Goal: Transaction & Acquisition: Purchase product/service

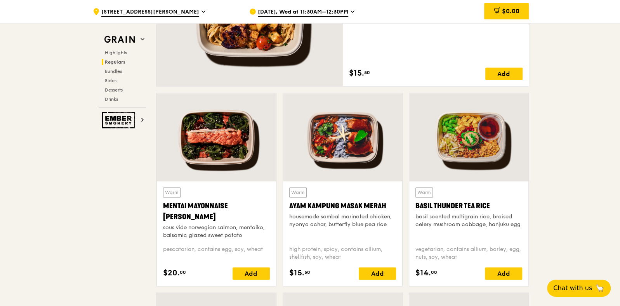
scroll to position [631, 0]
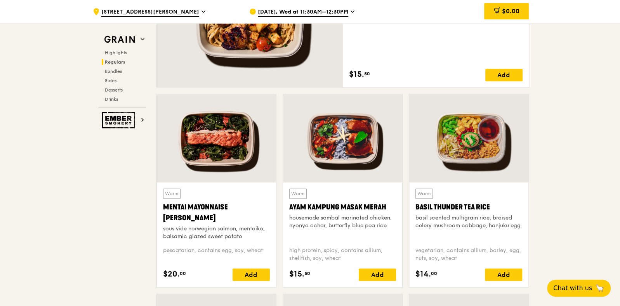
click at [352, 12] on icon at bounding box center [352, 12] width 3 height 2
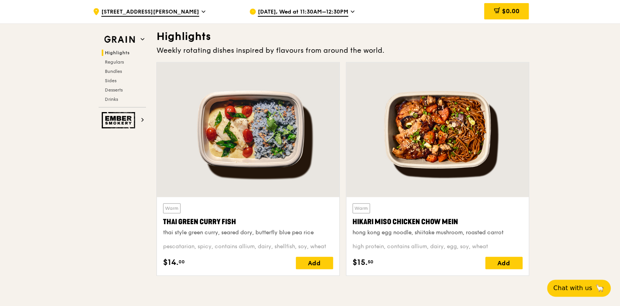
scroll to position [243, 0]
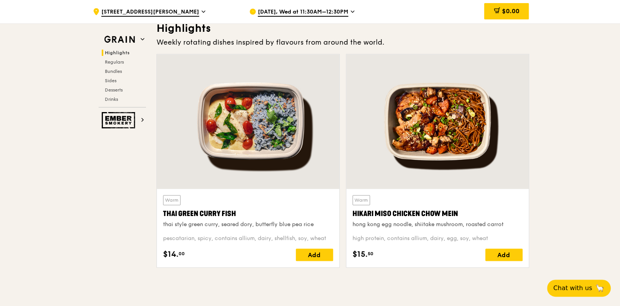
drag, startPoint x: 164, startPoint y: 213, endPoint x: 235, endPoint y: 216, distance: 70.7
click at [235, 216] on div "Thai Green Curry Fish" at bounding box center [248, 214] width 170 height 11
copy div "Thai Green Curry Fish"
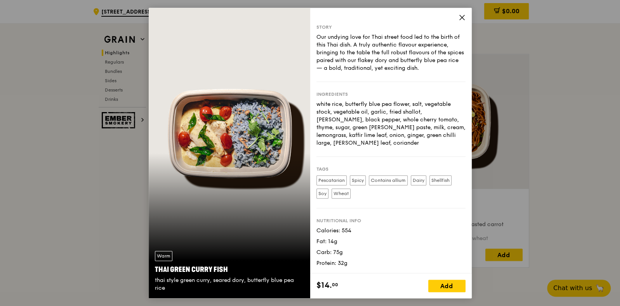
drag, startPoint x: 155, startPoint y: 269, endPoint x: 224, endPoint y: 269, distance: 69.9
click at [224, 269] on div "Thai Green Curry Fish" at bounding box center [229, 269] width 149 height 11
copy div "Thai Green Curry Fish"
click at [462, 16] on icon at bounding box center [462, 17] width 7 height 7
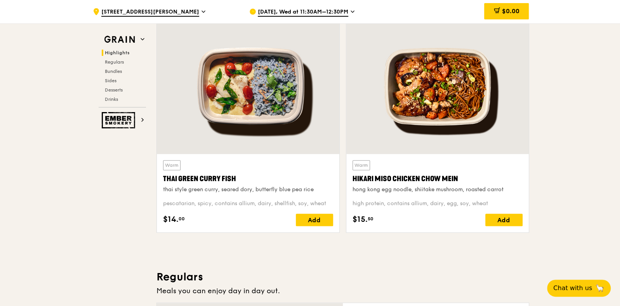
scroll to position [291, 0]
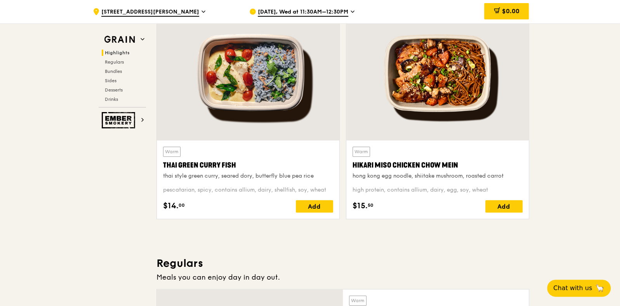
drag, startPoint x: 353, startPoint y: 164, endPoint x: 456, endPoint y: 163, distance: 103.3
click at [456, 163] on div "Hikari Miso Chicken Chow Mein" at bounding box center [438, 165] width 170 height 11
copy div "Hikari Miso Chicken Chow Mein"
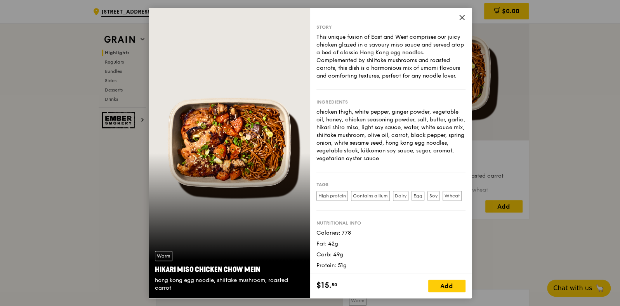
click at [460, 16] on icon at bounding box center [462, 17] width 5 height 5
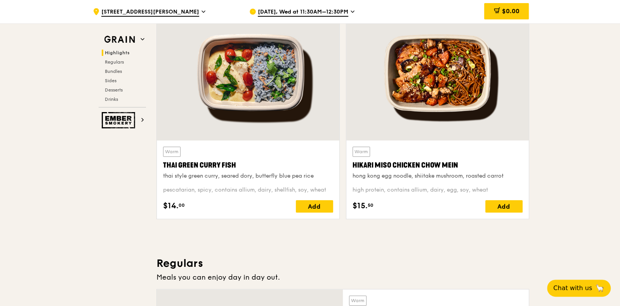
drag, startPoint x: 457, startPoint y: 165, endPoint x: 351, endPoint y: 167, distance: 105.6
click at [351, 167] on div "Warm Hikari Miso Chicken Chow Mein hong kong egg noodle, shiitake mushroom, roa…" at bounding box center [437, 180] width 182 height 78
copy div "Hikari Miso Chicken Chow Mein"
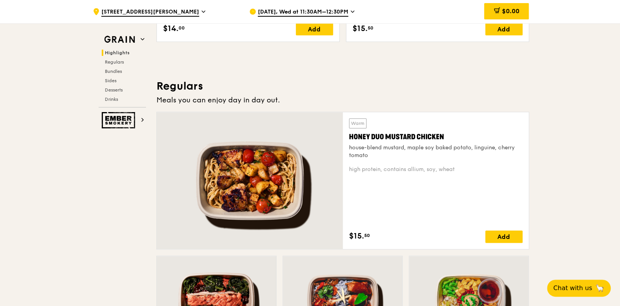
scroll to position [485, 0]
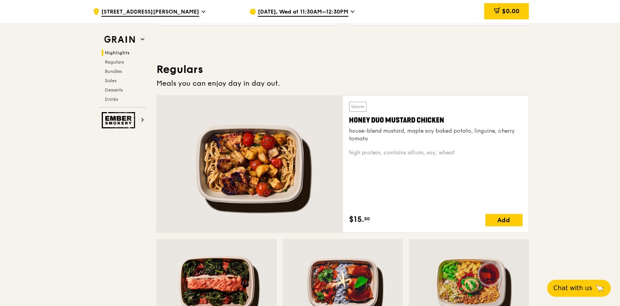
drag, startPoint x: 349, startPoint y: 119, endPoint x: 443, endPoint y: 117, distance: 94.4
click at [443, 117] on div "Honey Duo Mustard Chicken" at bounding box center [436, 120] width 174 height 11
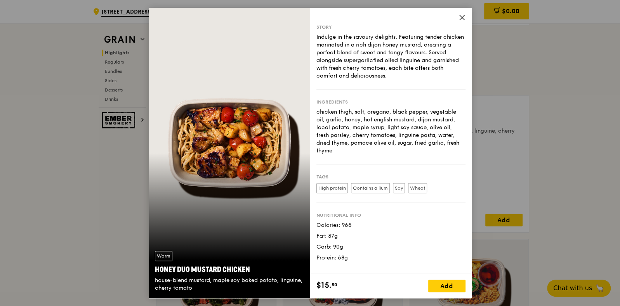
copy div "Honey Duo Mustard Chicken"
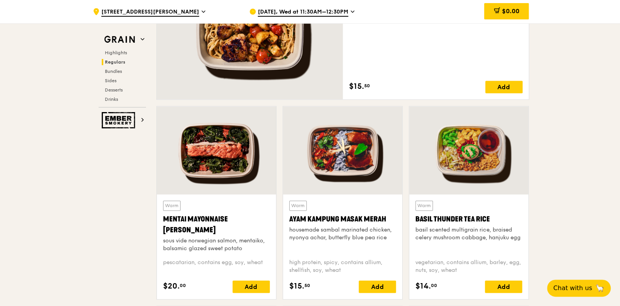
scroll to position [631, 0]
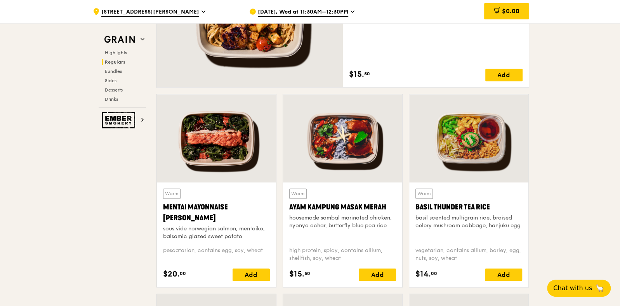
drag, startPoint x: 196, startPoint y: 216, endPoint x: 164, endPoint y: 206, distance: 33.4
click at [164, 206] on div "Mentai Mayonnaise [PERSON_NAME]" at bounding box center [216, 213] width 107 height 22
copy div "Mentai Mayonnaise [PERSON_NAME]"
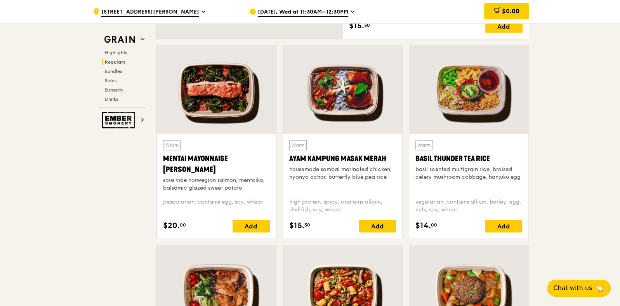
drag, startPoint x: 291, startPoint y: 156, endPoint x: 384, endPoint y: 158, distance: 93.2
click at [384, 158] on div "Ayam Kampung Masak Merah" at bounding box center [342, 158] width 107 height 11
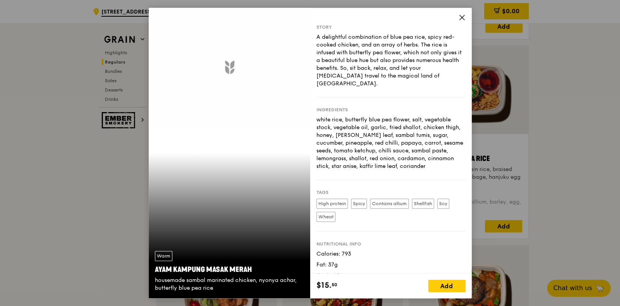
copy div "Ayam Kampung Masak Merah"
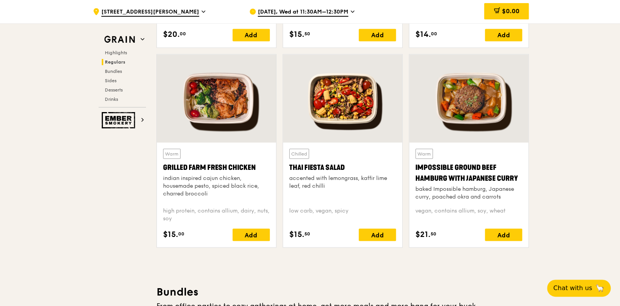
scroll to position [874, 0]
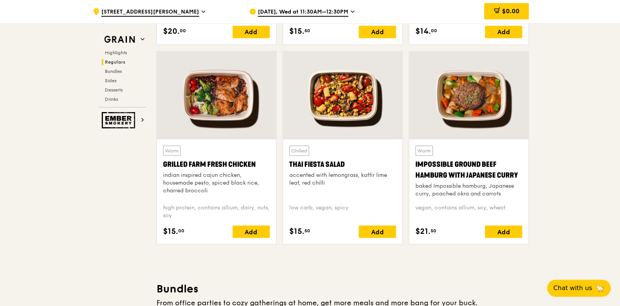
drag, startPoint x: 160, startPoint y: 162, endPoint x: 253, endPoint y: 162, distance: 92.4
click at [253, 162] on div "Warm Grilled Farm Fresh Chicken indian inspired cajun chicken, housemade pesto,…" at bounding box center [216, 191] width 119 height 105
copy div "Grilled Farm Fresh Chicken"
